Goal: Complete application form

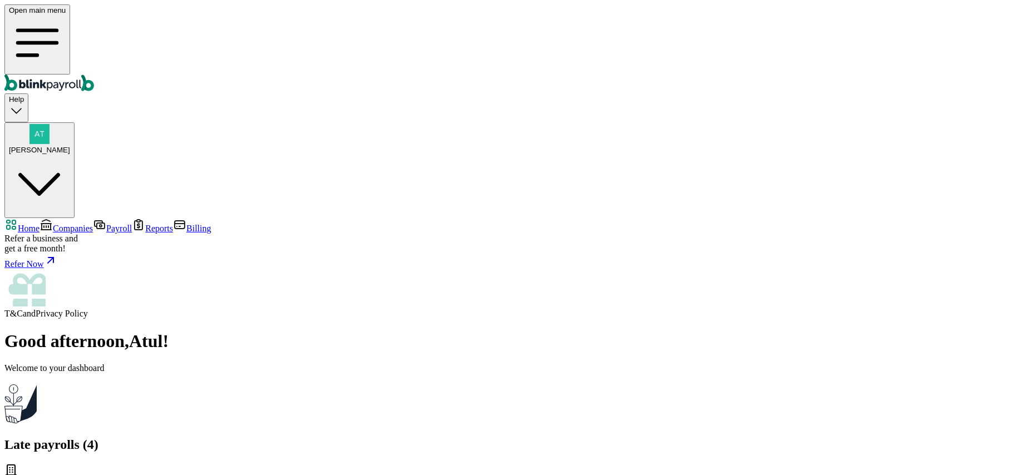
click at [53, 224] on span "Companies" at bounding box center [73, 228] width 40 height 9
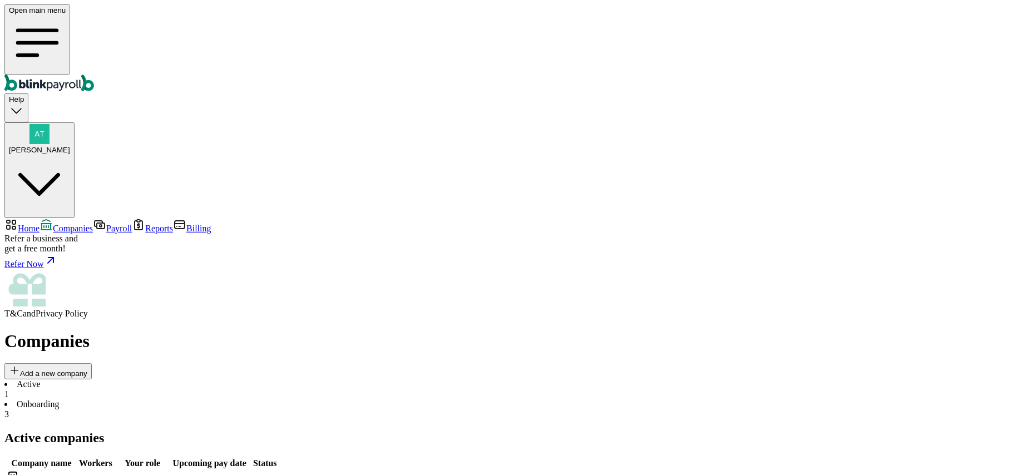
click at [245, 399] on li "Onboarding 3" at bounding box center [506, 409] width 1004 height 20
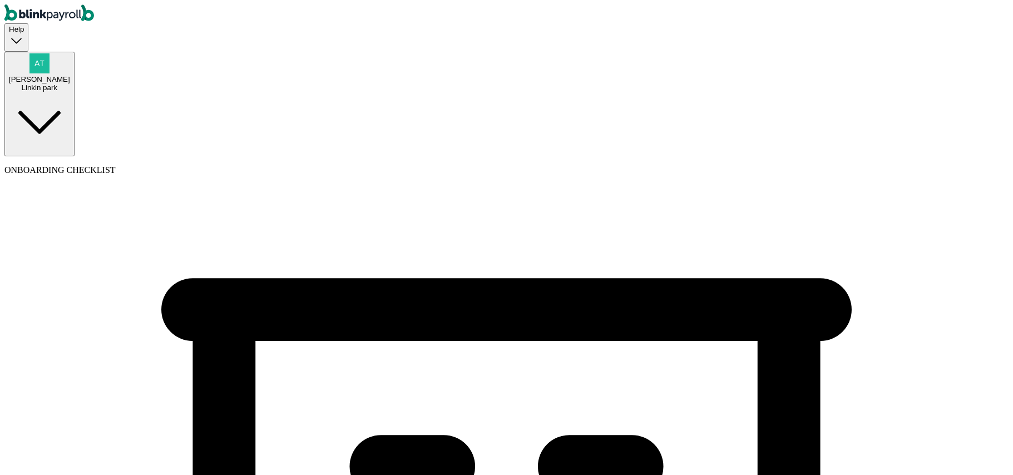
select select "Sole proprietorship"
select select "Auto or Machine Sales"
